Goal: Transaction & Acquisition: Purchase product/service

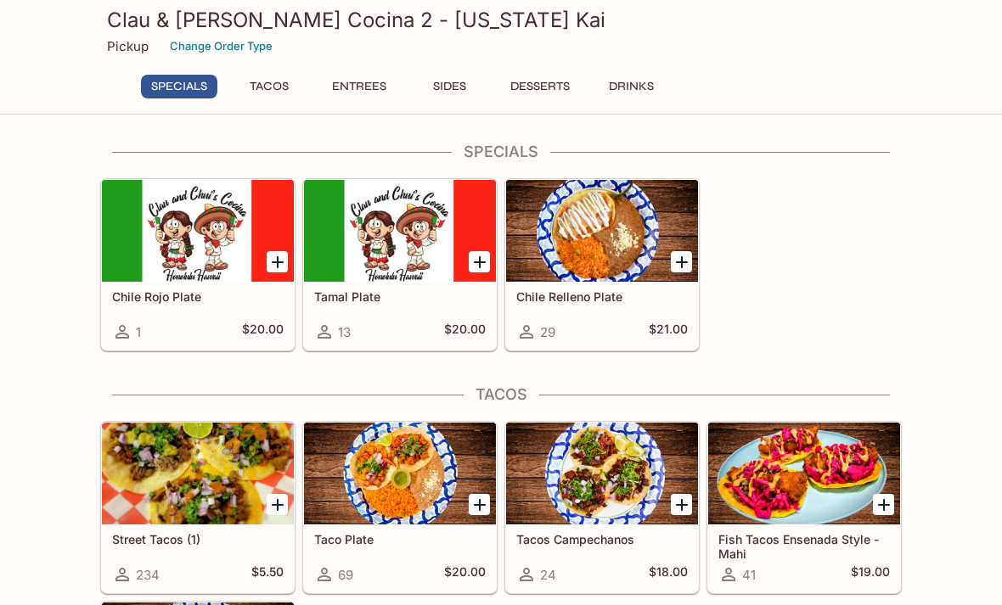
click at [257, 46] on button "Change Order Type" at bounding box center [221, 46] width 118 height 26
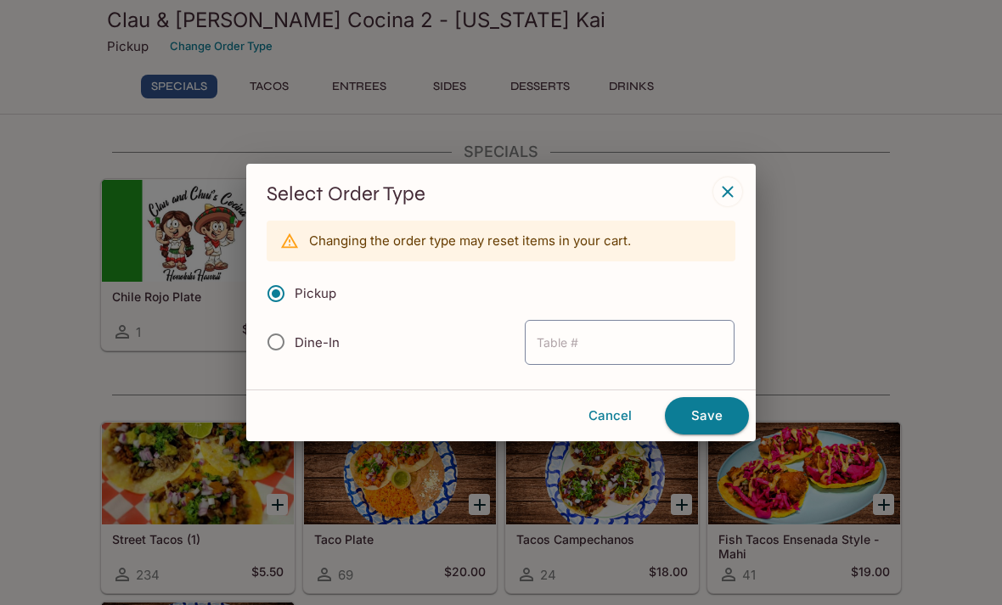
click at [739, 182] on button "button" at bounding box center [727, 191] width 29 height 29
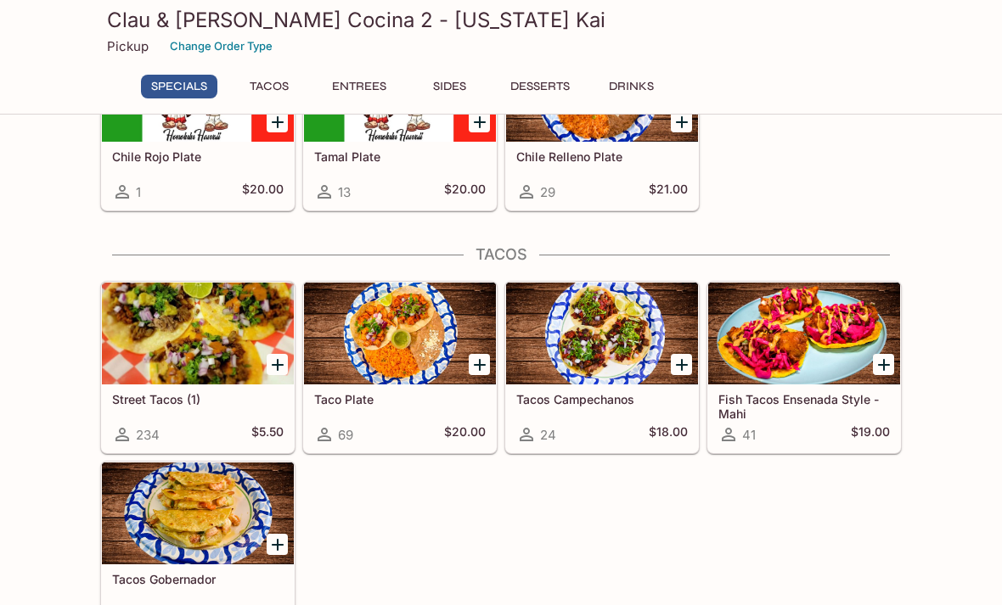
scroll to position [139, 0]
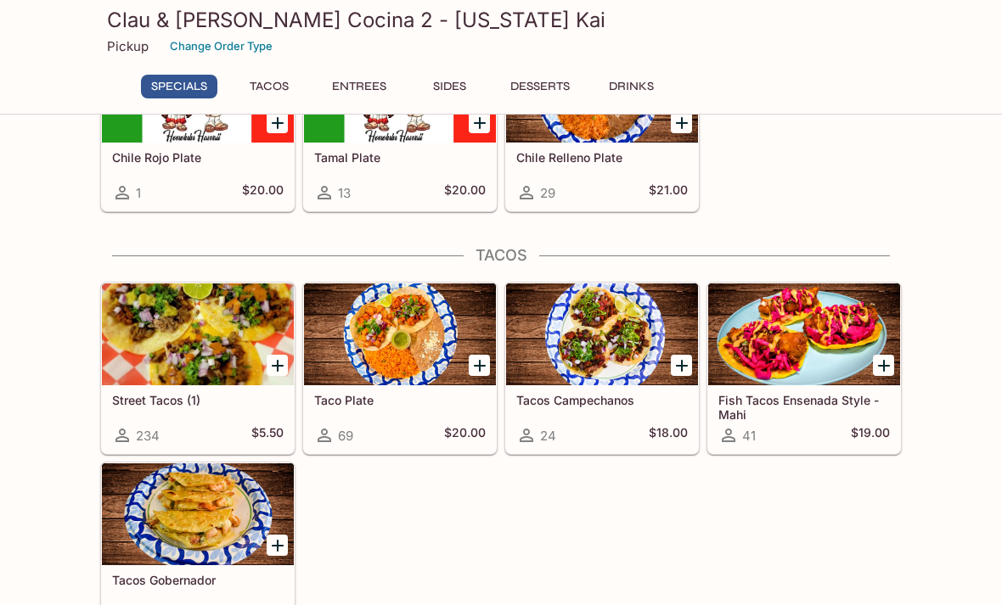
click at [196, 517] on div at bounding box center [198, 514] width 192 height 102
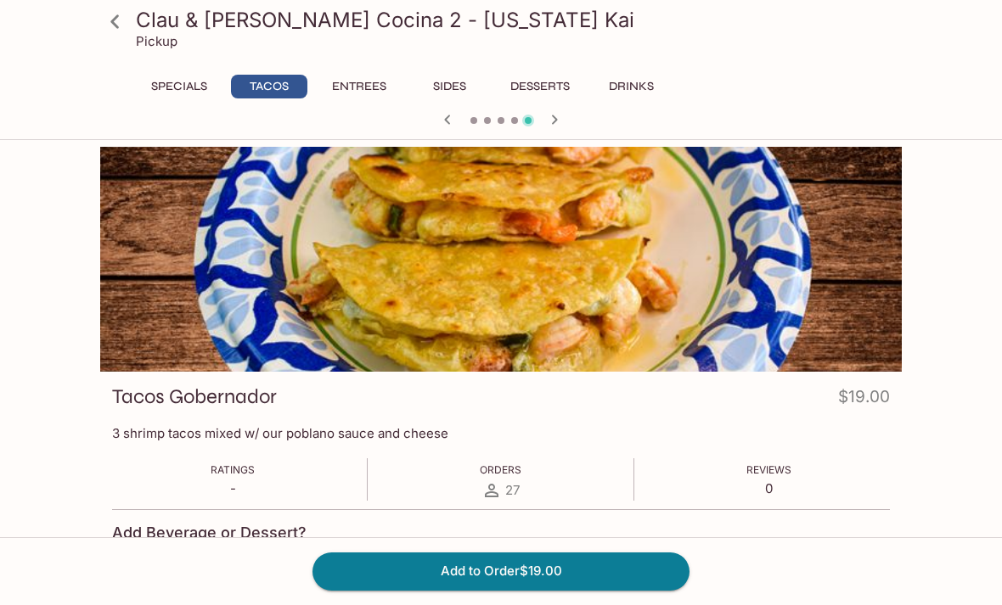
click at [116, 22] on icon at bounding box center [115, 22] width 30 height 30
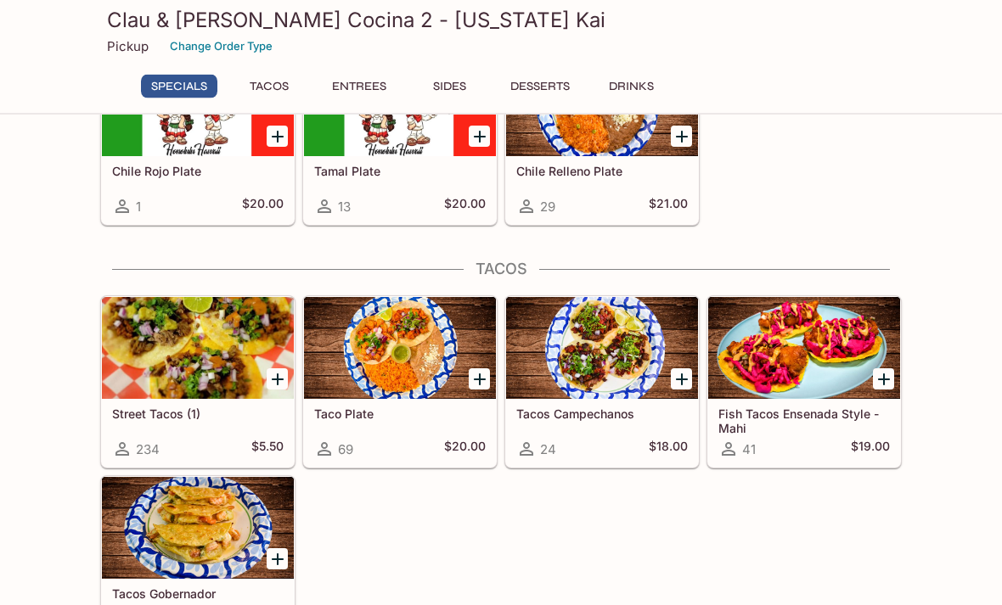
scroll to position [126, 0]
click at [171, 416] on h5 "Street Tacos (1)" at bounding box center [197, 414] width 171 height 14
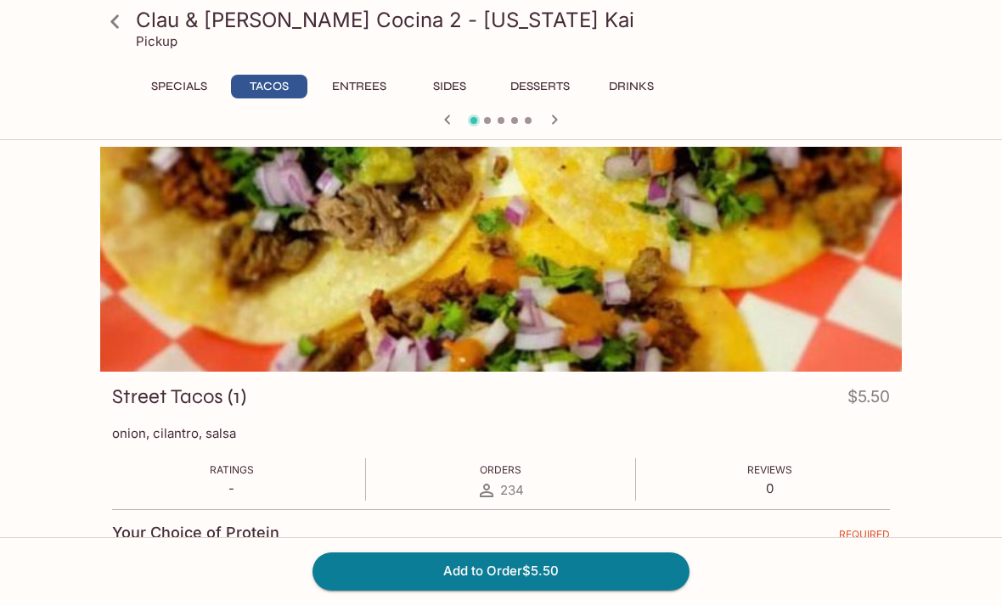
click at [112, 17] on icon at bounding box center [115, 22] width 30 height 30
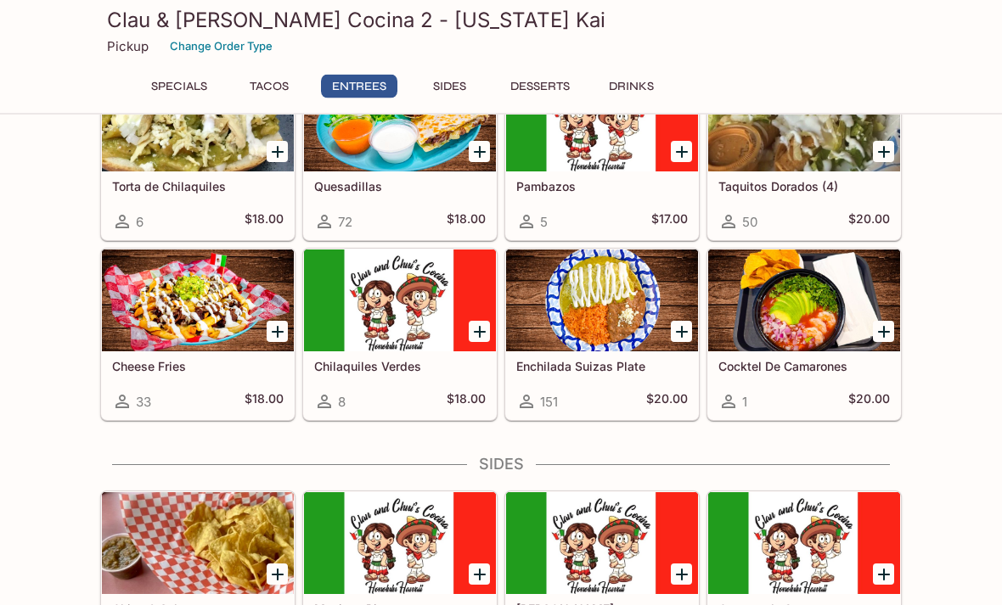
scroll to position [957, 0]
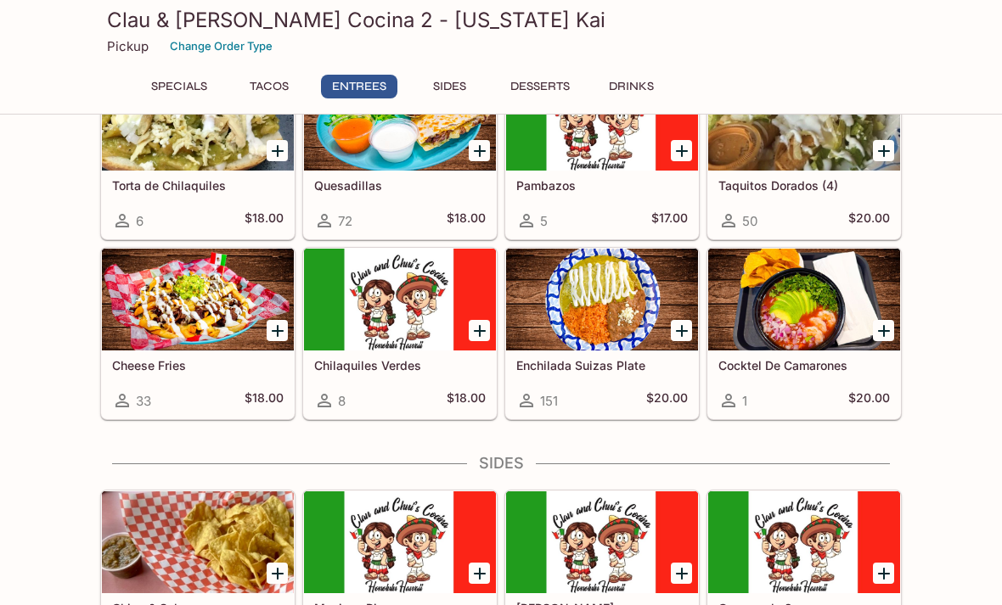
click at [598, 351] on div at bounding box center [602, 300] width 192 height 102
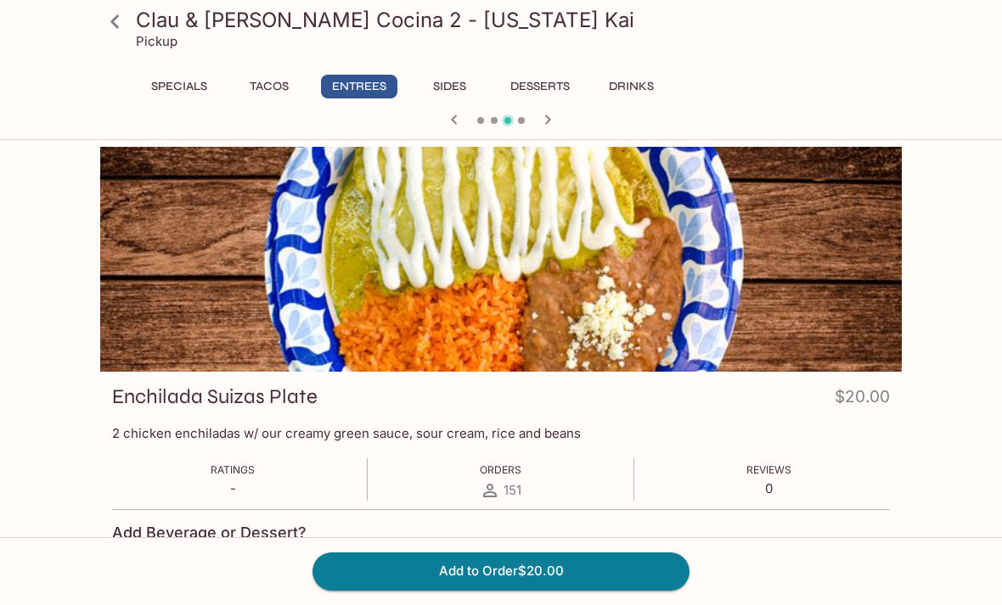
click at [116, 15] on icon at bounding box center [115, 22] width 30 height 30
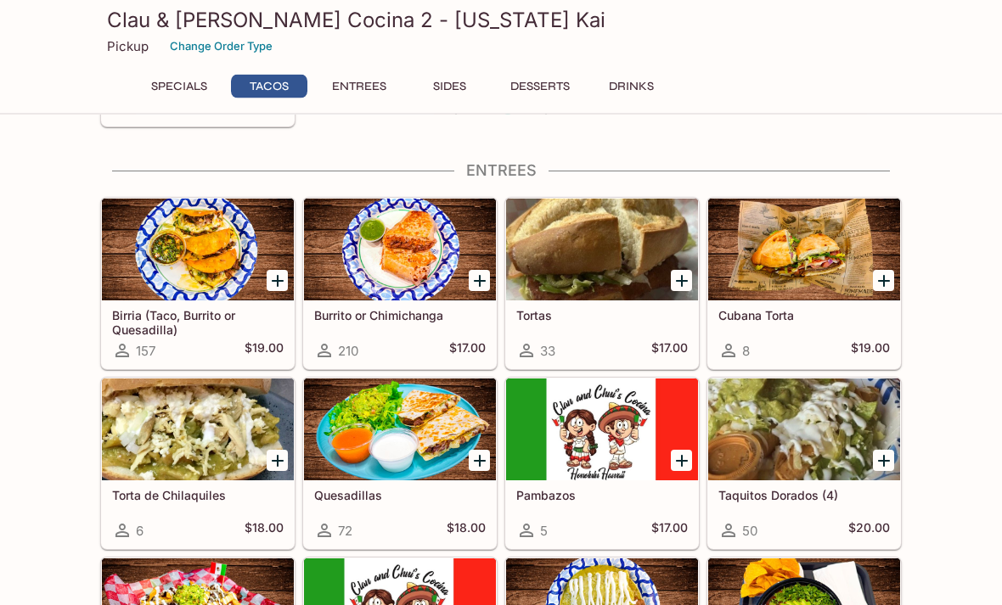
scroll to position [647, 0]
click at [378, 307] on div "Burrito or Chimichanga 210 $17.00" at bounding box center [400, 334] width 192 height 68
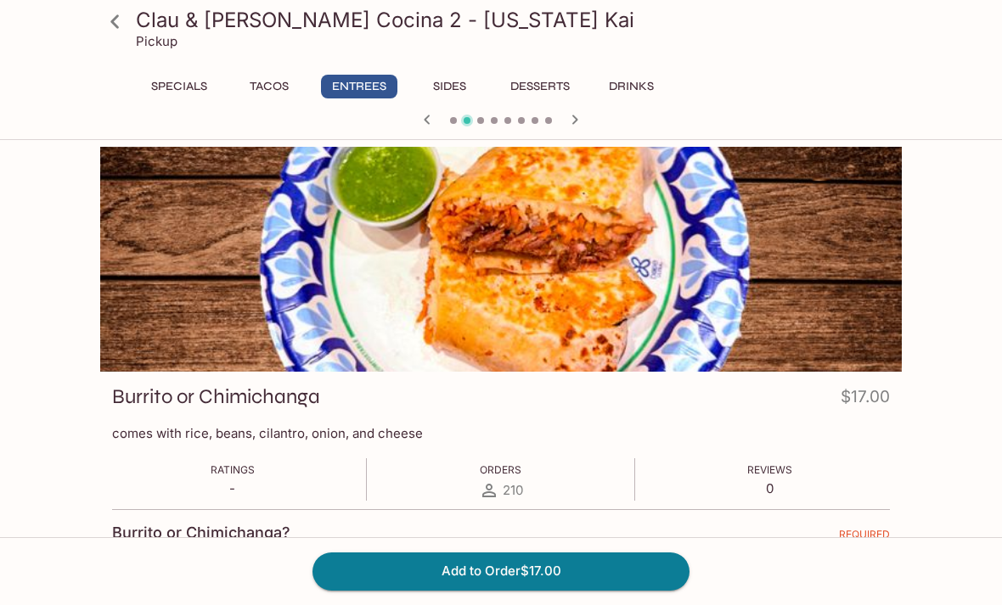
click at [102, 29] on icon at bounding box center [115, 22] width 30 height 30
click at [115, 24] on icon at bounding box center [114, 21] width 8 height 14
